Goal: Task Accomplishment & Management: Complete application form

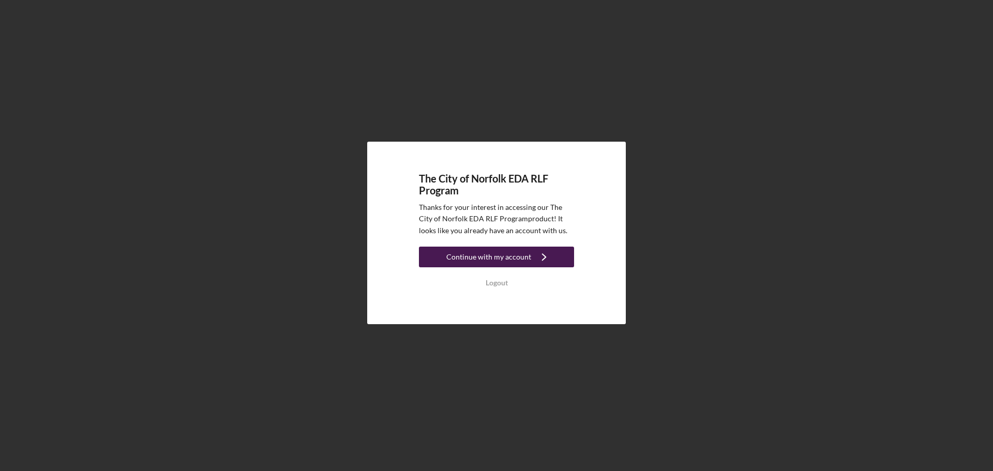
click at [513, 261] on div "Continue with my account" at bounding box center [489, 257] width 85 height 21
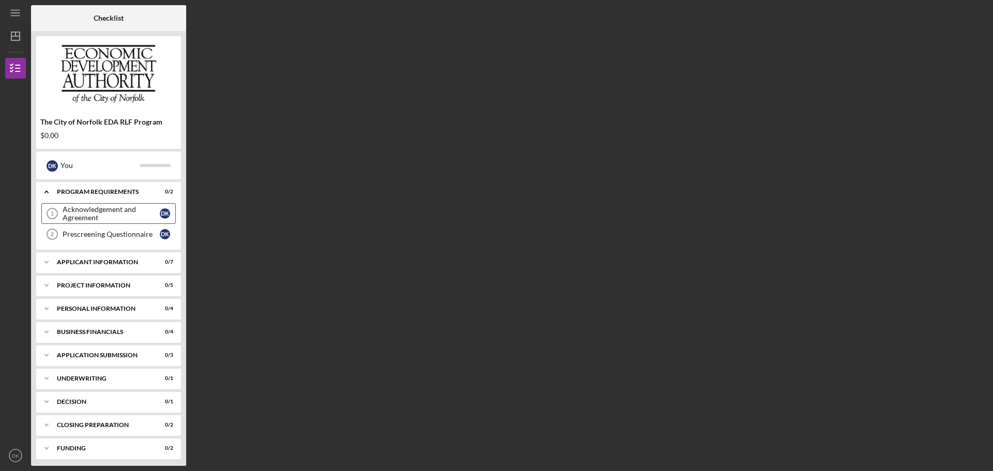
click at [143, 204] on link "Acknowledgement and Agreement 1 Acknowledgement and Agreement D K" at bounding box center [108, 213] width 135 height 21
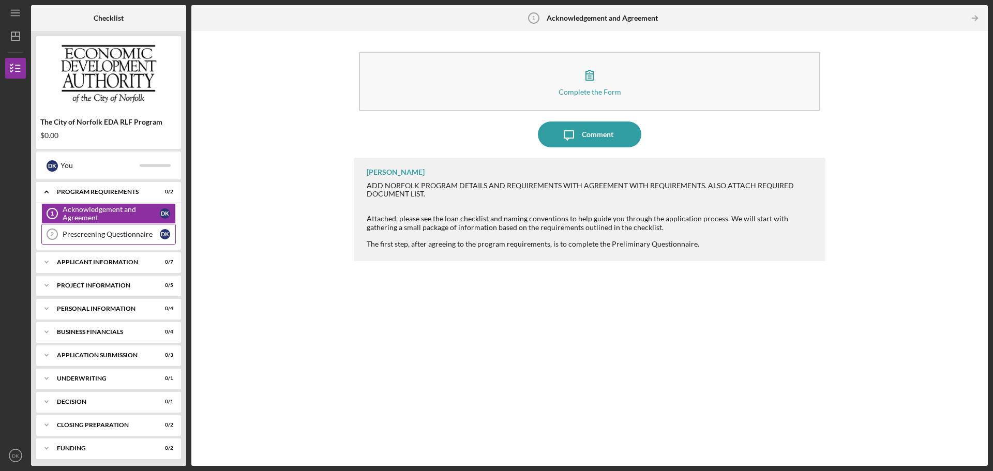
click at [128, 238] on div "Prescreening Questionnaire" at bounding box center [111, 234] width 97 height 8
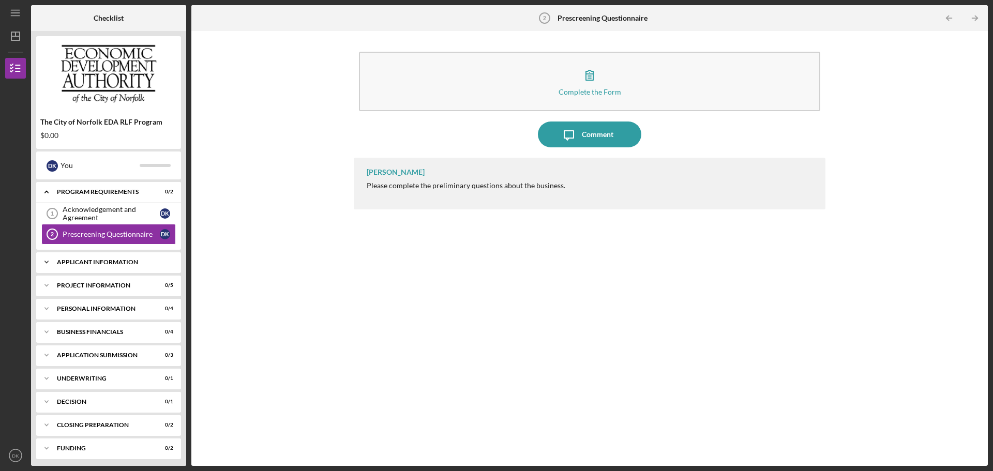
click at [111, 264] on div "APPLICANT INFORMATION" at bounding box center [112, 262] width 111 height 6
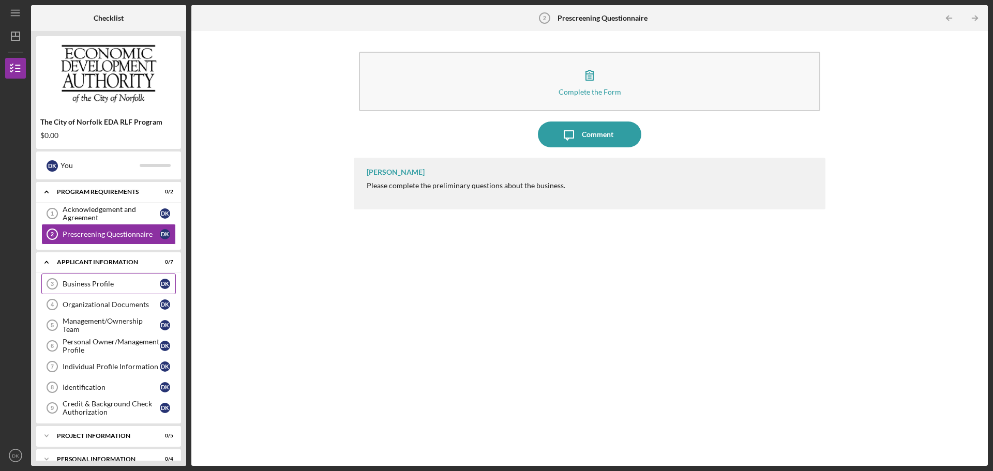
click at [99, 284] on div "Business Profile" at bounding box center [111, 284] width 97 height 8
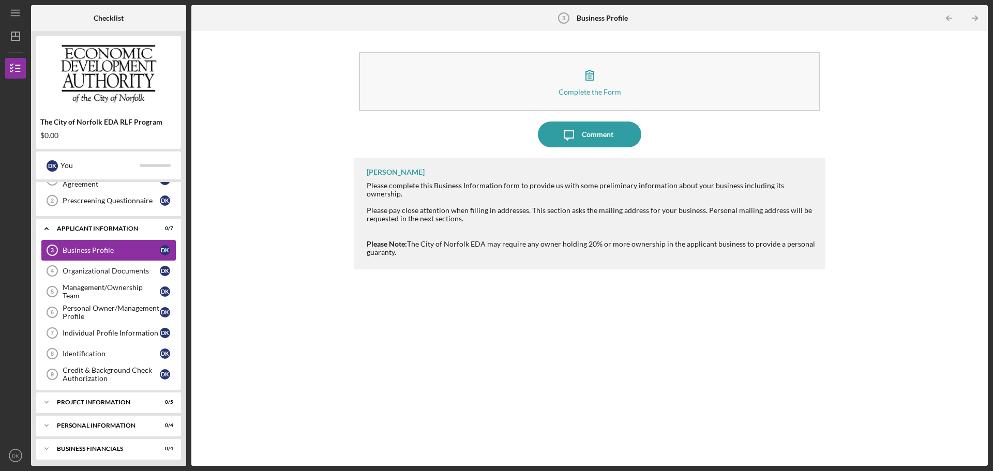
scroll to position [52, 0]
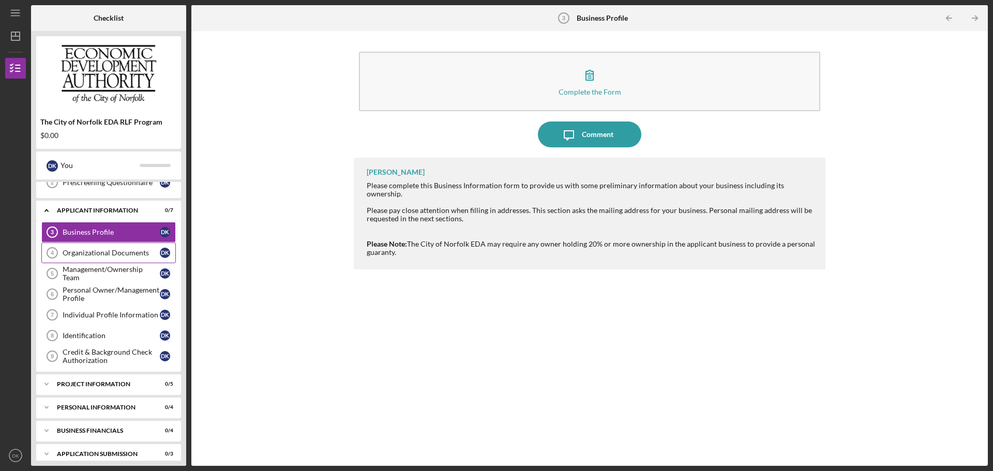
click at [111, 256] on div "Organizational Documents" at bounding box center [111, 253] width 97 height 8
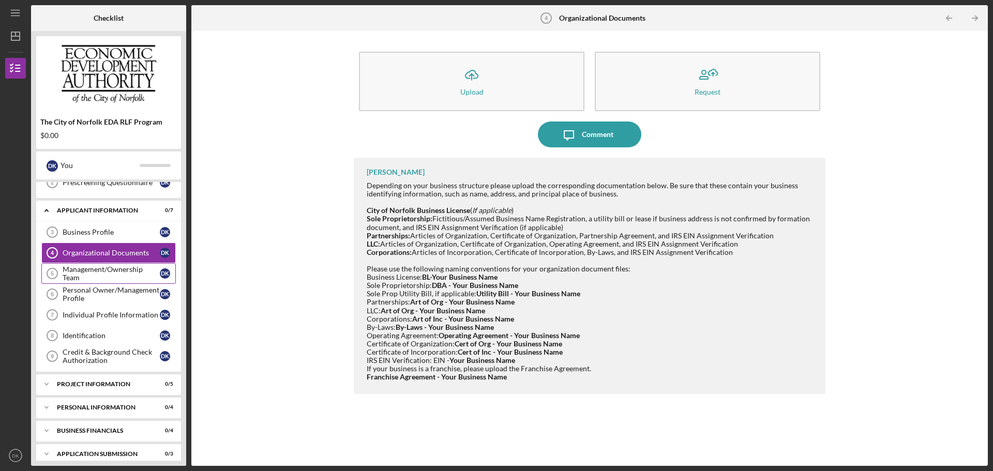
click at [108, 265] on link "Management/Ownership Team 5 Management/Ownership Team D K" at bounding box center [108, 273] width 135 height 21
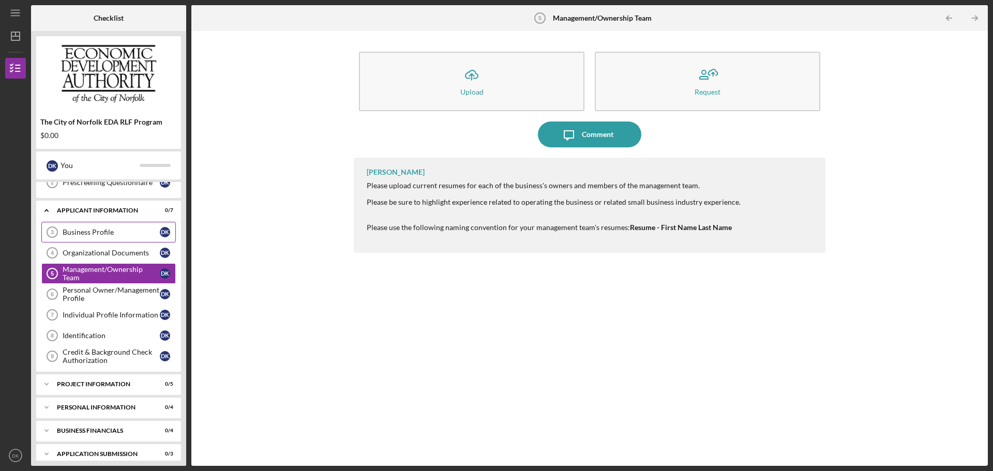
click at [117, 238] on link "Business Profile 3 Business Profile D K" at bounding box center [108, 232] width 135 height 21
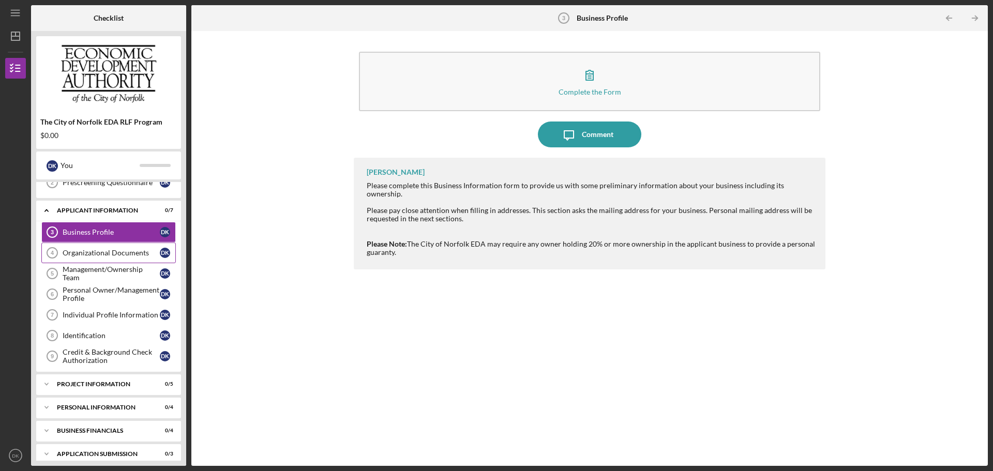
click at [121, 255] on div "Organizational Documents" at bounding box center [111, 253] width 97 height 8
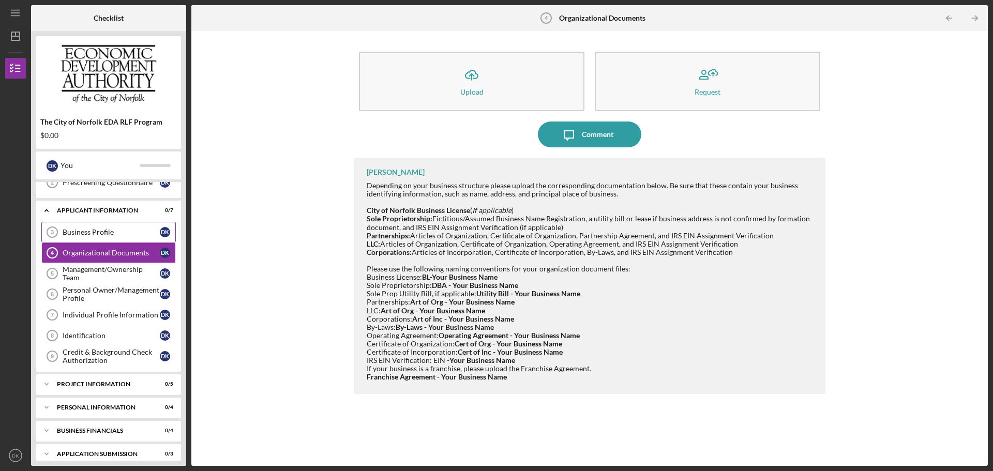
click at [122, 231] on div "Business Profile" at bounding box center [111, 232] width 97 height 8
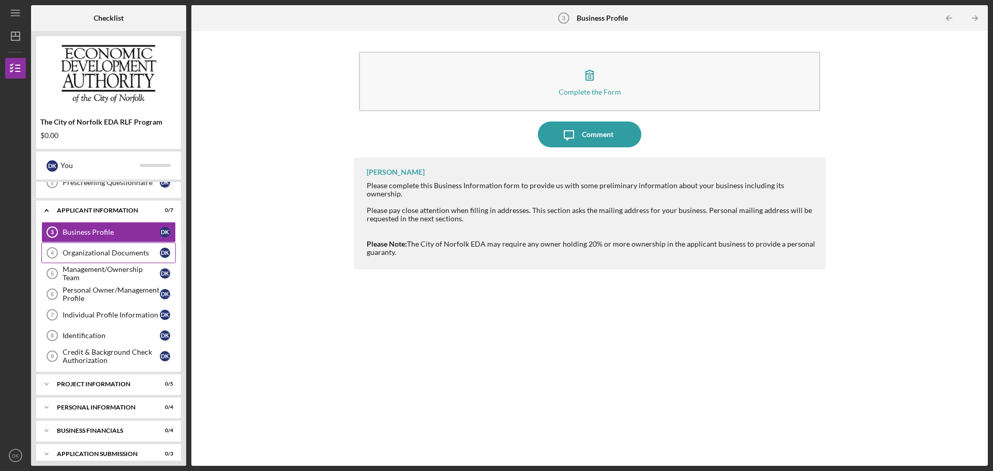
click at [116, 250] on div "Organizational Documents" at bounding box center [111, 253] width 97 height 8
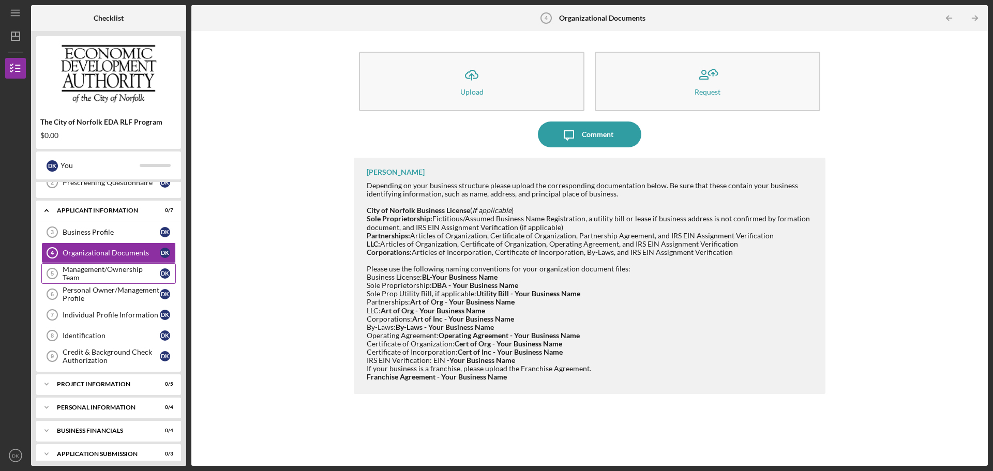
click at [118, 271] on div "Management/Ownership Team" at bounding box center [111, 273] width 97 height 17
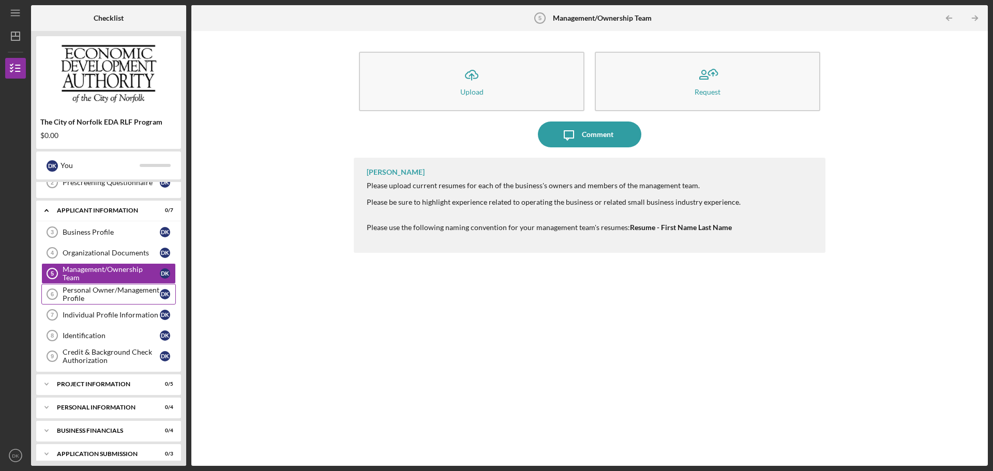
click at [115, 293] on div "Personal Owner/Management Profile" at bounding box center [111, 294] width 97 height 17
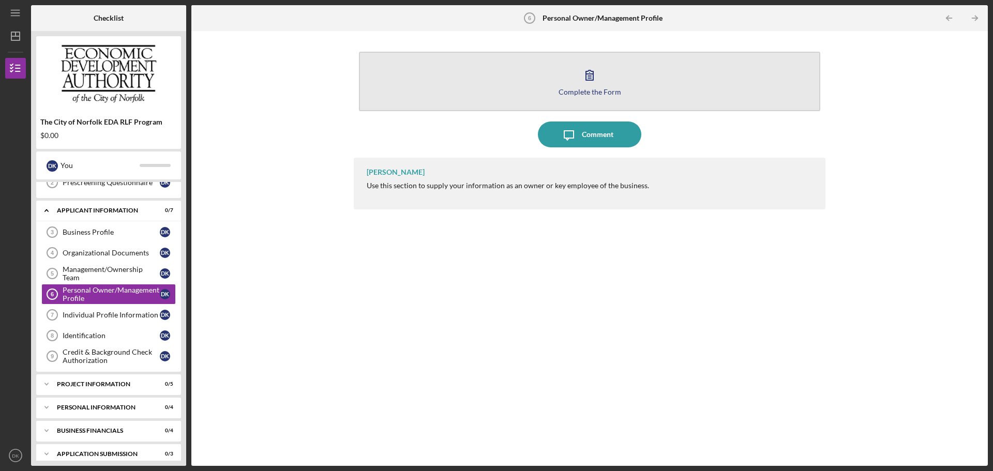
click at [603, 93] on div "Complete the Form" at bounding box center [590, 92] width 63 height 8
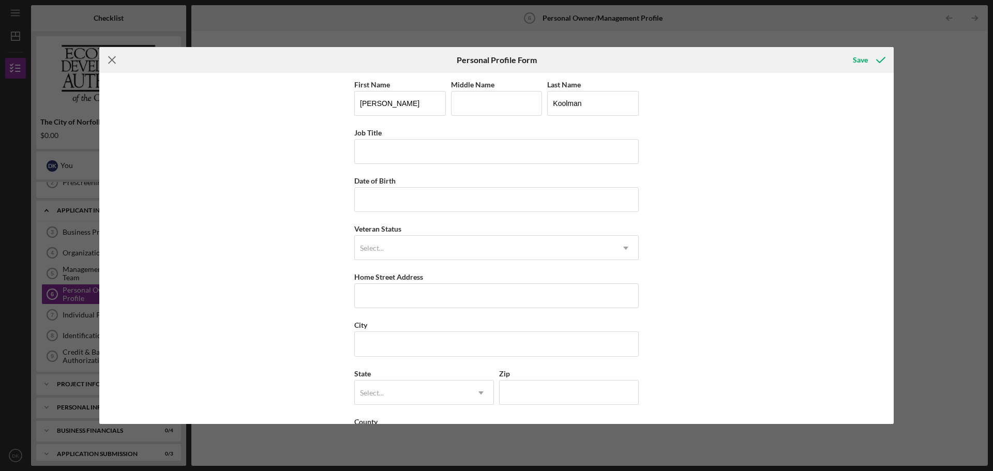
click at [111, 60] on line at bounding box center [112, 60] width 7 height 7
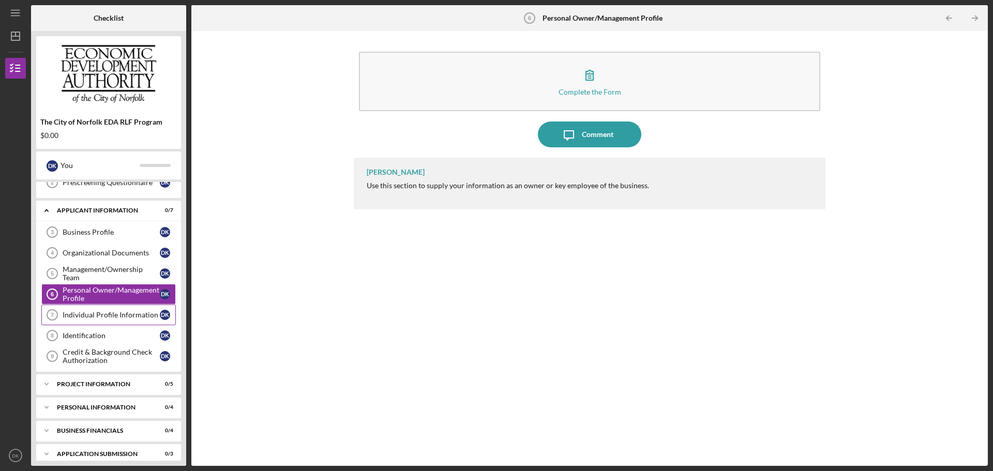
click at [126, 309] on link "Individual Profile Information 7 Individual Profile Information D K" at bounding box center [108, 315] width 135 height 21
